Goal: Task Accomplishment & Management: Manage account settings

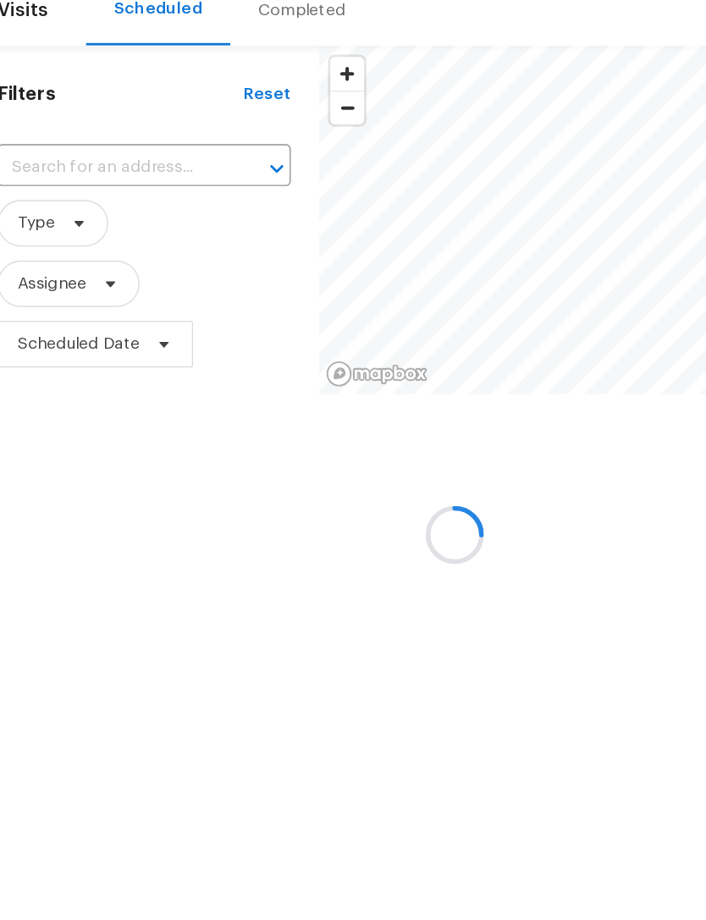
scroll to position [71, 22]
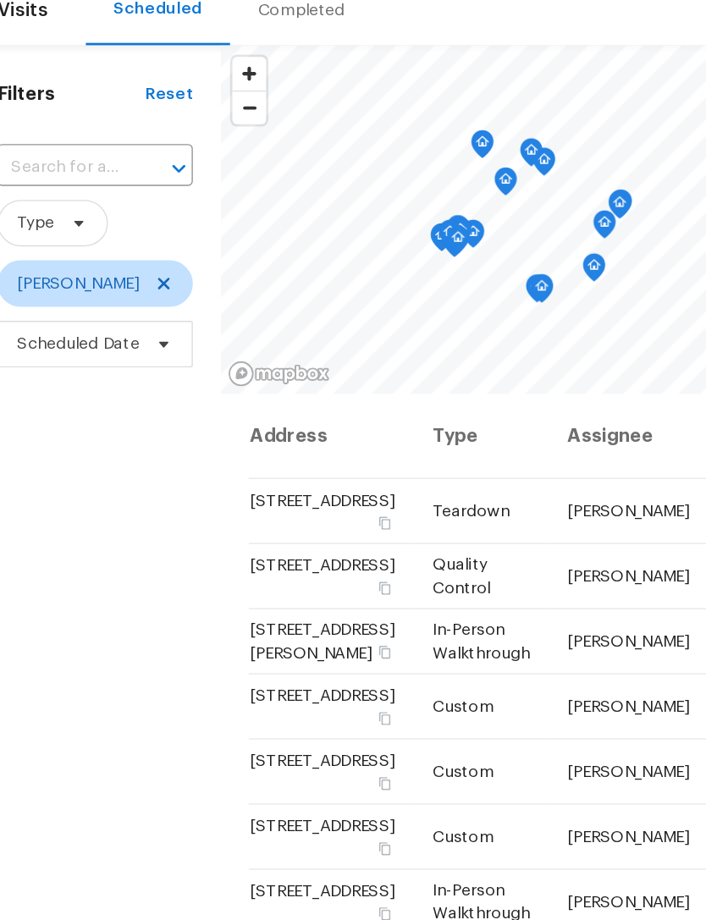
click at [64, 180] on input "text" at bounding box center [67, 193] width 95 height 26
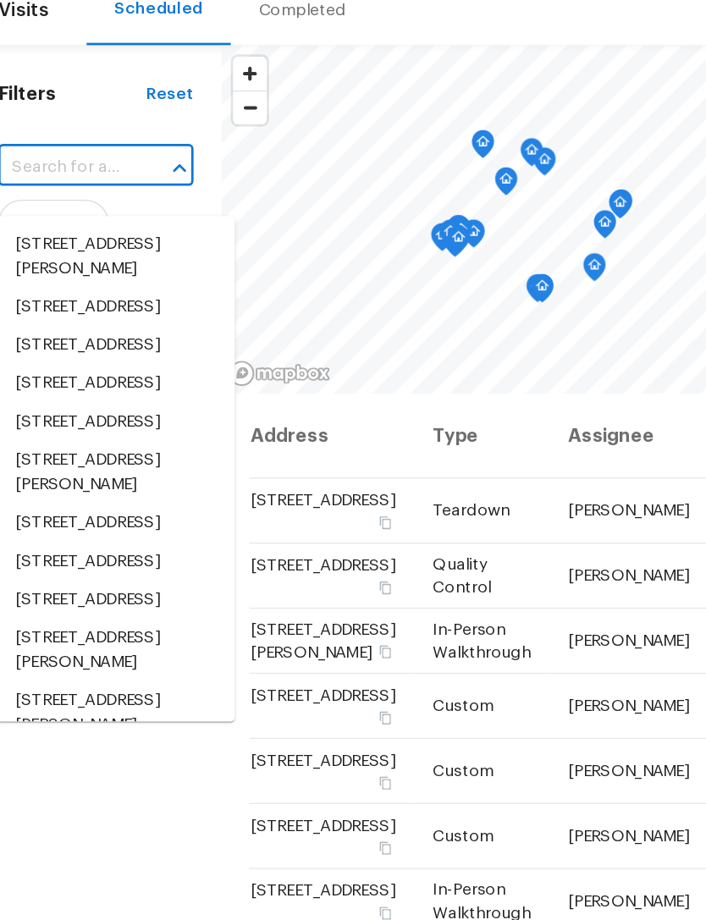
click at [53, 180] on input "text" at bounding box center [67, 193] width 95 height 26
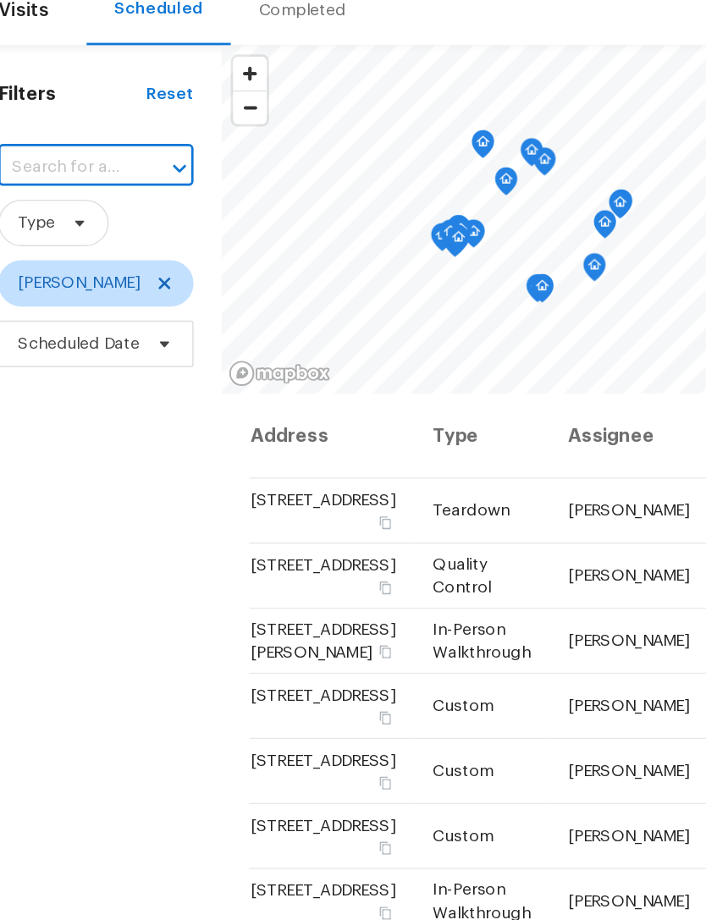
paste input "[STREET_ADDRESS]"
type input "[STREET_ADDRESS]"
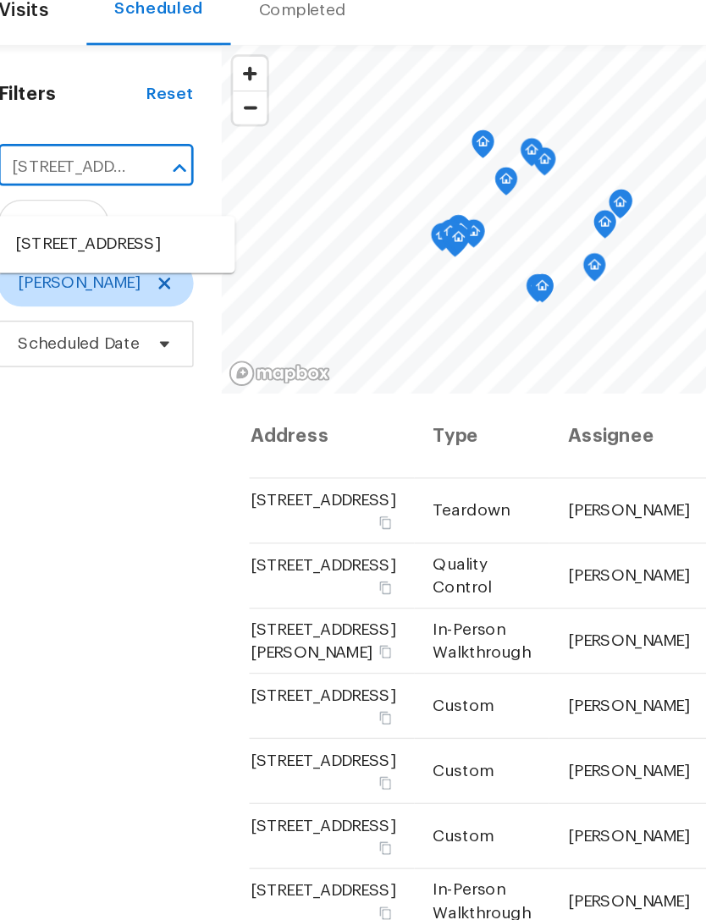
click at [80, 235] on li "[STREET_ADDRESS]" at bounding box center [106, 249] width 174 height 28
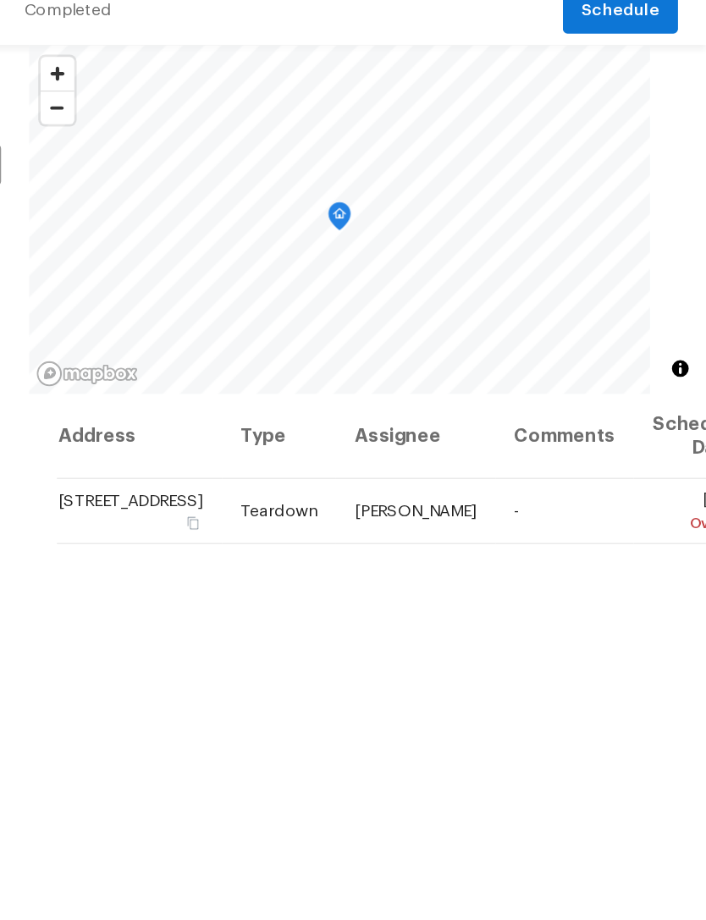
click at [0, 0] on icon at bounding box center [0, 0] width 0 height 0
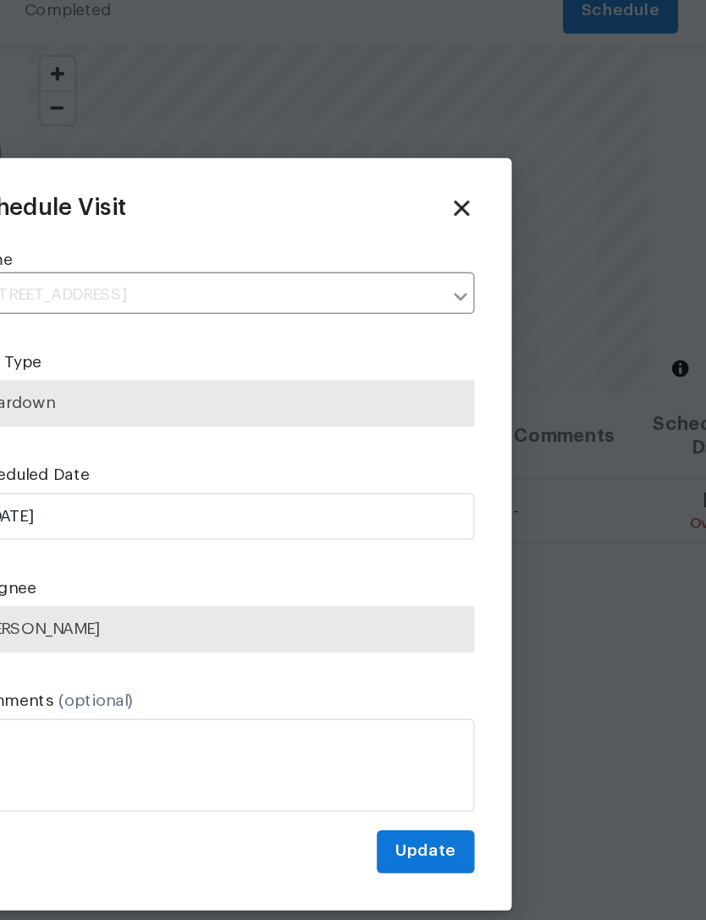
click at [451, 409] on div at bounding box center [353, 460] width 706 height 920
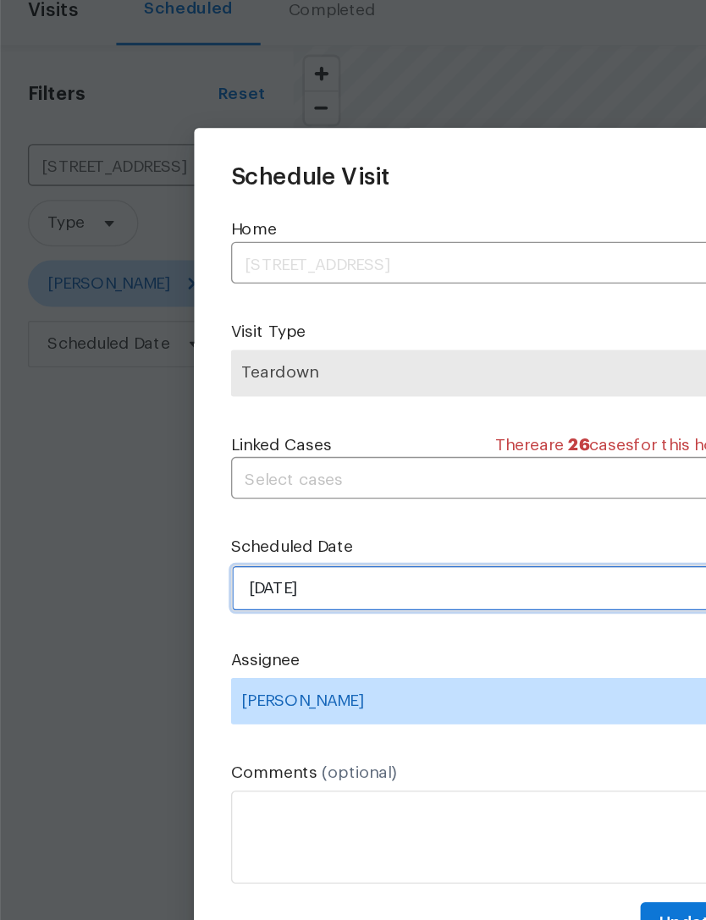
click at [282, 483] on input "[DATE]" at bounding box center [353, 500] width 369 height 34
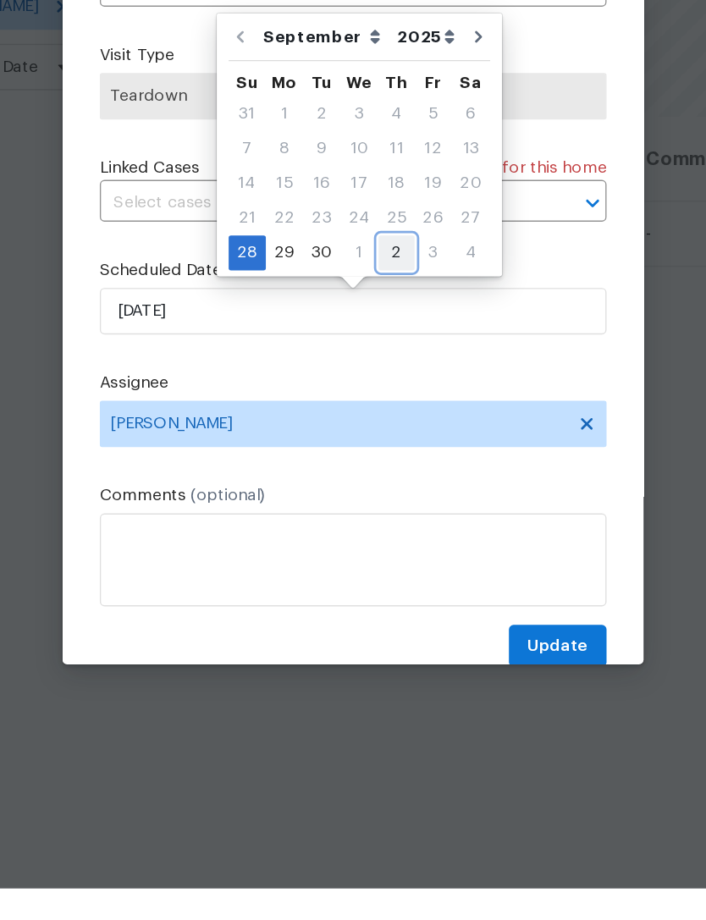
click at [372, 445] on div "2" at bounding box center [385, 457] width 26 height 24
type input "[DATE]"
select select "9"
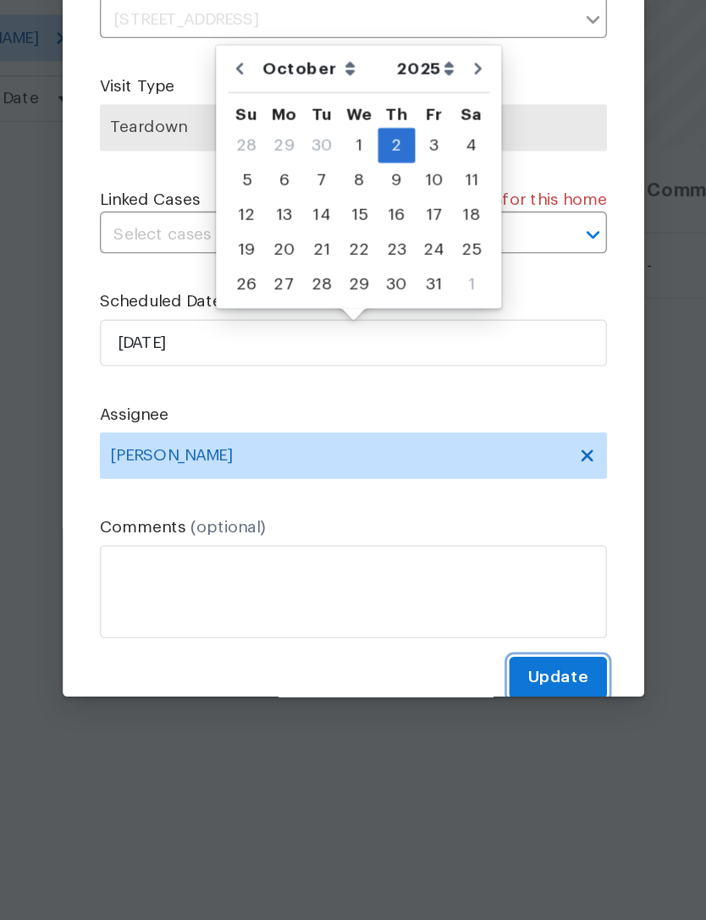
click at [480, 733] on span "Update" at bounding box center [502, 743] width 44 height 21
